Goal: Find specific page/section: Find specific page/section

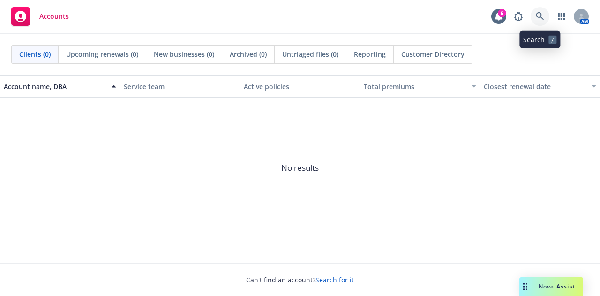
click at [538, 11] on link at bounding box center [539, 16] width 19 height 19
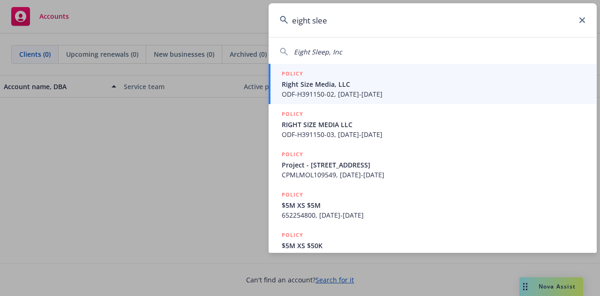
type input "eight sleep"
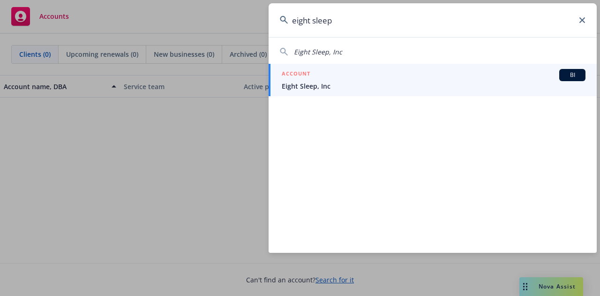
click at [333, 84] on span "Eight Sleep, Inc" at bounding box center [434, 86] width 304 height 10
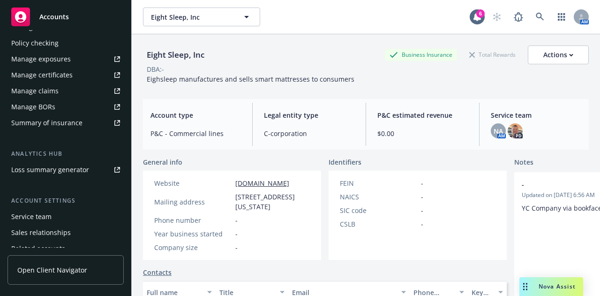
scroll to position [292, 0]
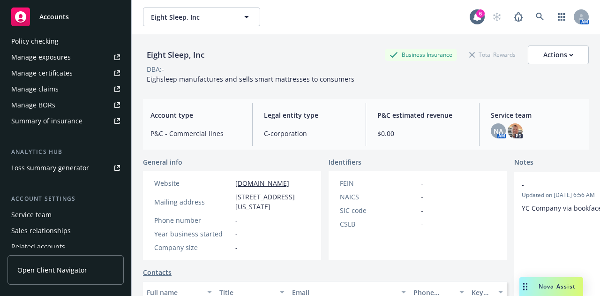
click at [50, 211] on div "Service team" at bounding box center [31, 214] width 40 height 15
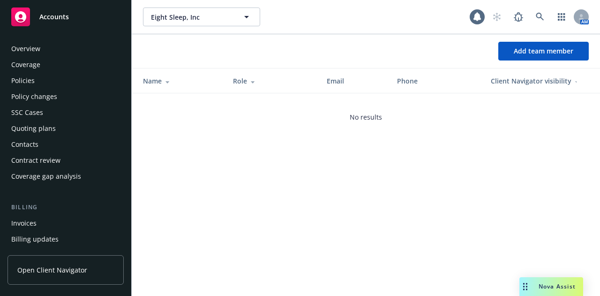
scroll to position [330, 0]
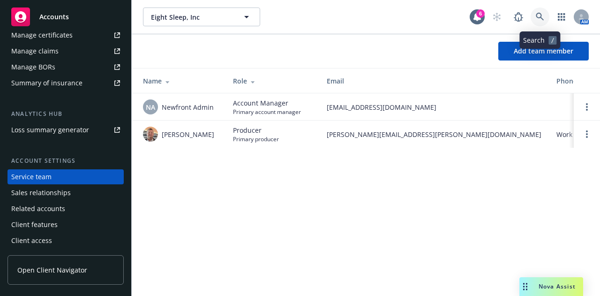
click at [544, 13] on link at bounding box center [539, 16] width 19 height 19
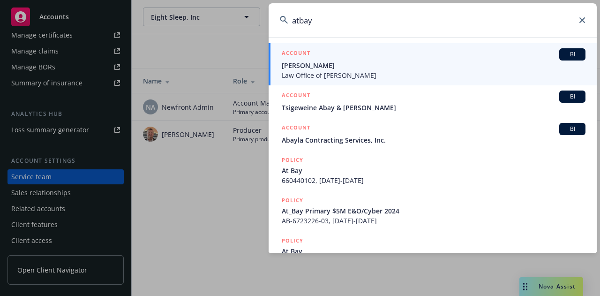
click at [299, 25] on input "atbay" at bounding box center [432, 20] width 328 height 34
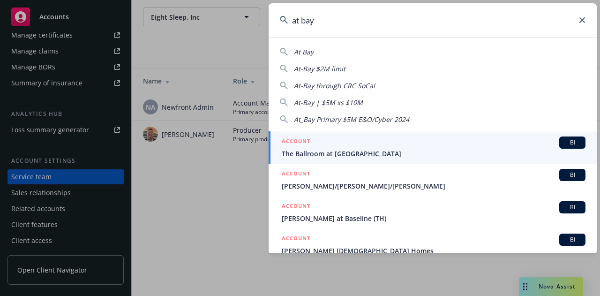
click at [304, 50] on span "At Bay" at bounding box center [304, 51] width 20 height 9
type input "At Bay"
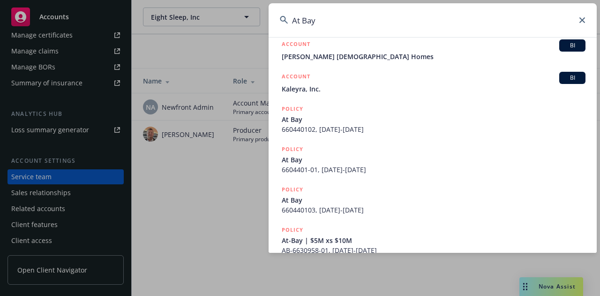
scroll to position [179, 0]
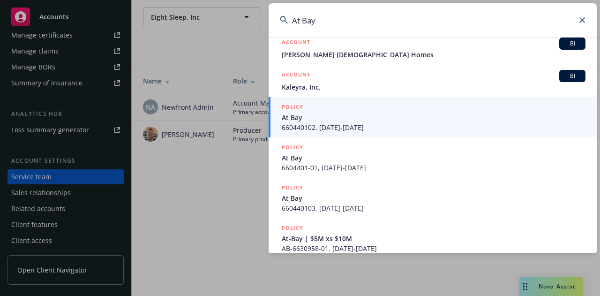
click at [326, 122] on span "660440102, 04/20/2021-04/20/2022" at bounding box center [434, 127] width 304 height 10
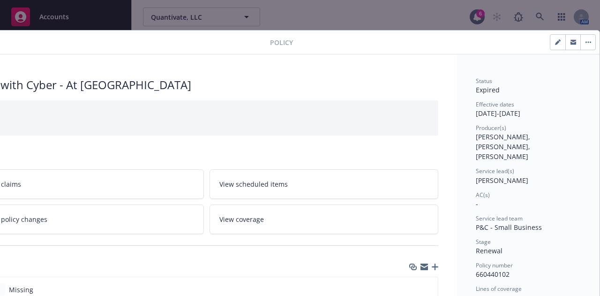
scroll to position [0, 52]
click at [544, 11] on div "Policy E&O with Cyber - At Bay At Bay View claims View scheduled items View pol…" at bounding box center [300, 148] width 600 height 296
click at [541, 15] on div "Policy E&O with Cyber - At Bay At Bay View claims View scheduled items View pol…" at bounding box center [300, 148] width 600 height 296
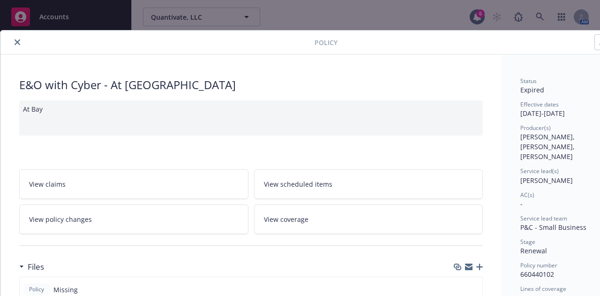
click at [20, 40] on button "close" at bounding box center [17, 42] width 11 height 11
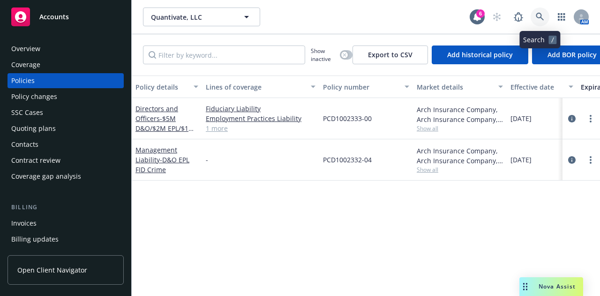
click at [543, 17] on icon at bounding box center [539, 17] width 8 height 8
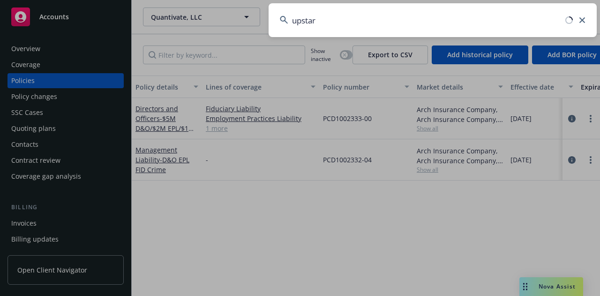
type input "upstart"
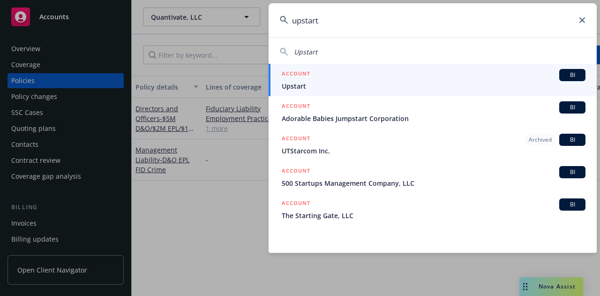
click at [327, 74] on div "ACCOUNT BI" at bounding box center [434, 75] width 304 height 12
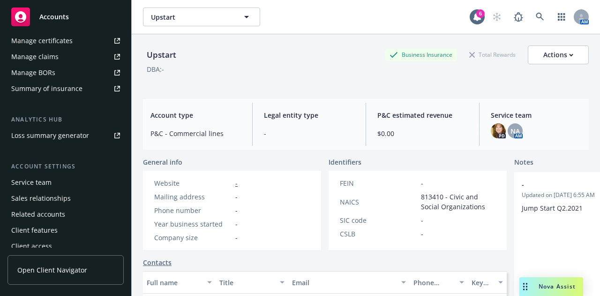
scroll to position [330, 0]
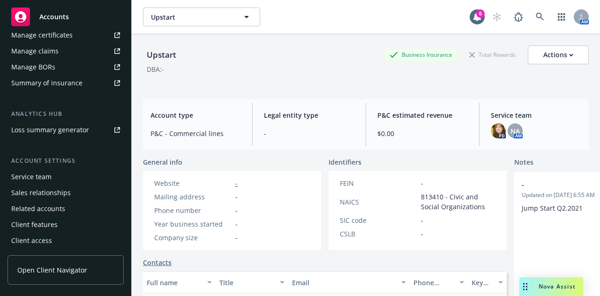
click at [55, 177] on div "Service team" at bounding box center [65, 176] width 109 height 15
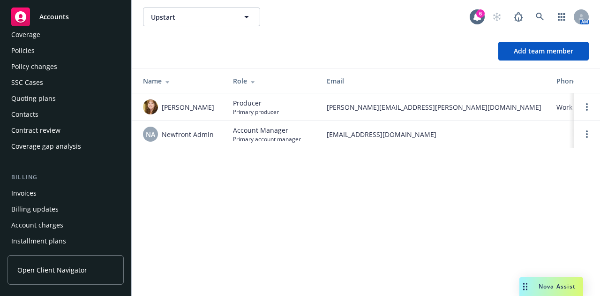
scroll to position [27, 0]
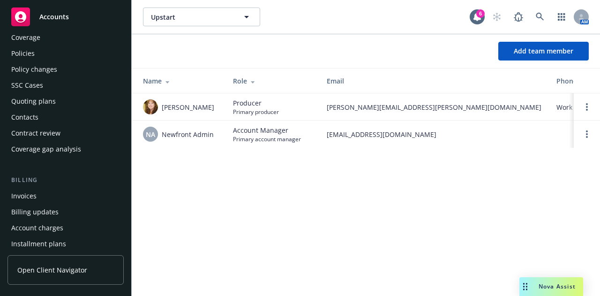
click at [49, 50] on div "Policies" at bounding box center [65, 53] width 109 height 15
